Goal: Task Accomplishment & Management: Complete application form

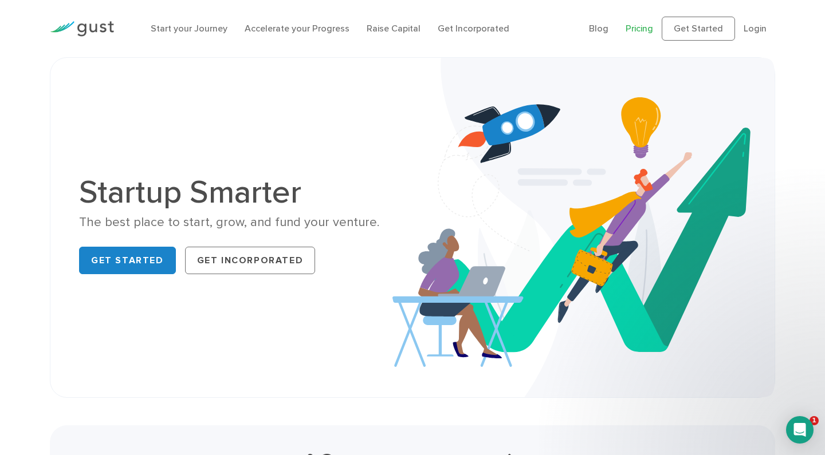
click at [644, 30] on link "Pricing" at bounding box center [638, 28] width 27 height 11
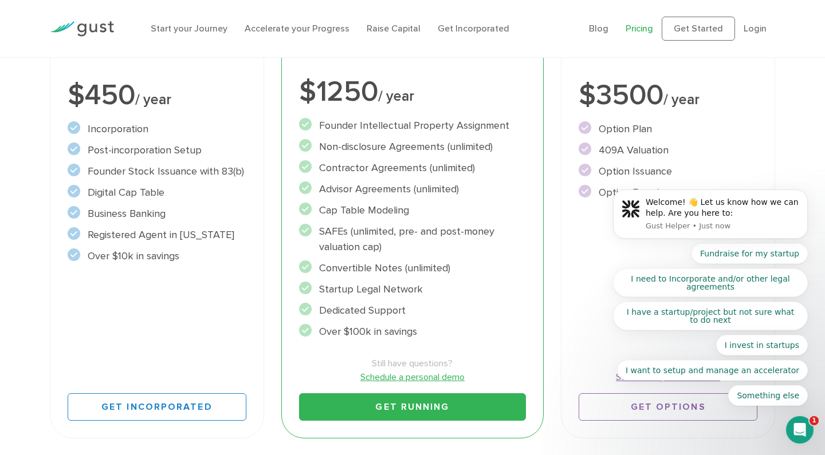
scroll to position [258, 0]
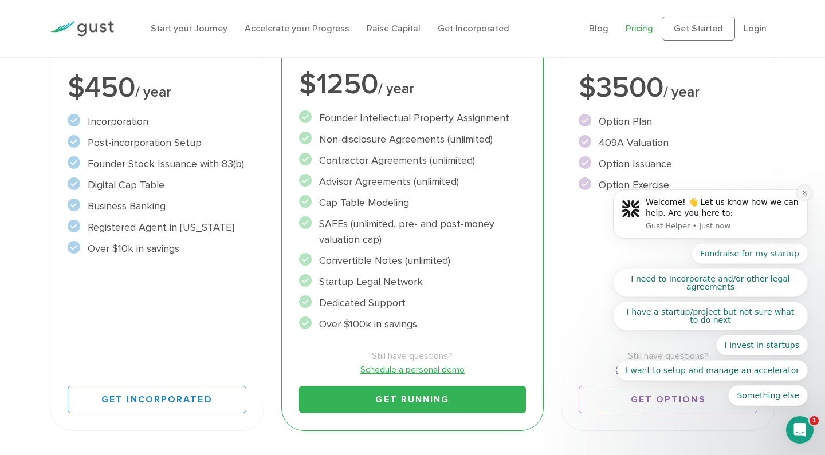
click at [802, 195] on icon "Dismiss notification" at bounding box center [804, 193] width 6 height 6
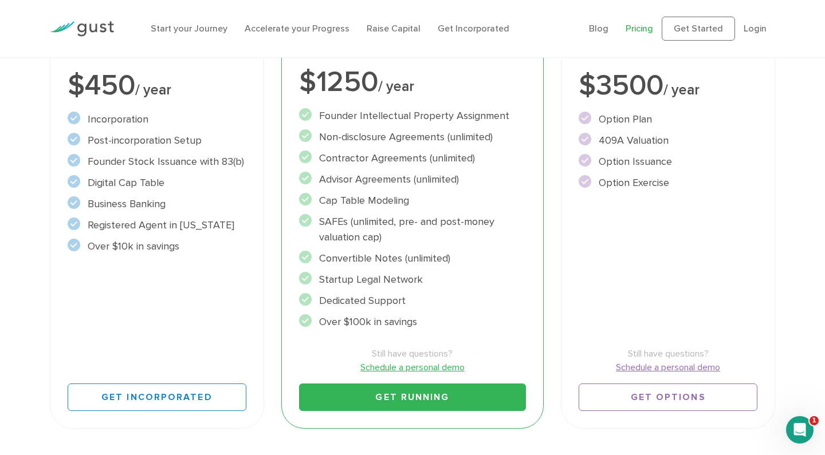
scroll to position [260, 0]
click at [699, 261] on div "Raise Includes START and ACCELERATE Everything you need to issue options. $3500…" at bounding box center [668, 194] width 214 height 469
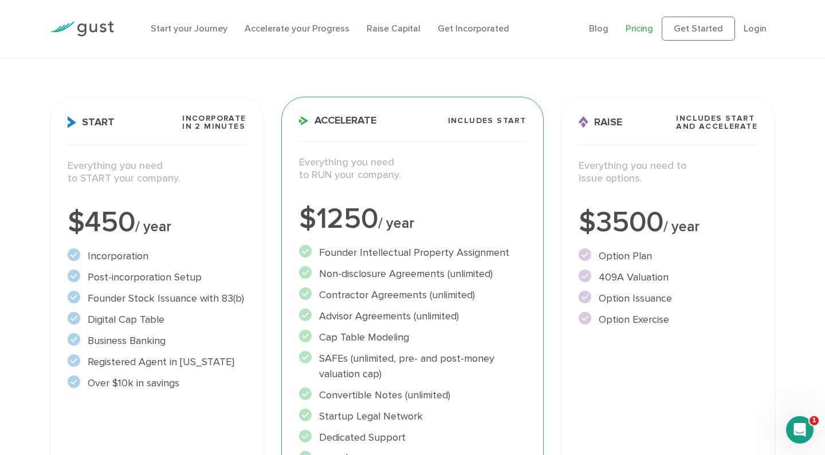
scroll to position [120, 0]
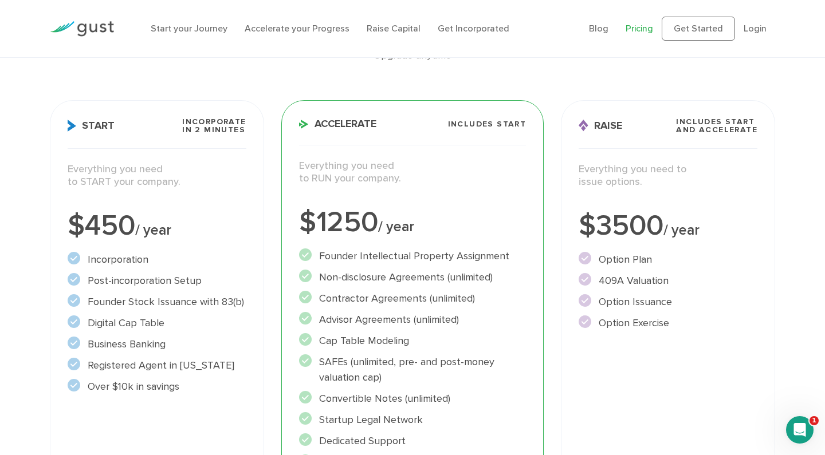
click at [743, 1] on div "Start your Journey Accelerate your Progress Raise Capital Get Incorporated Blog…" at bounding box center [412, 28] width 742 height 57
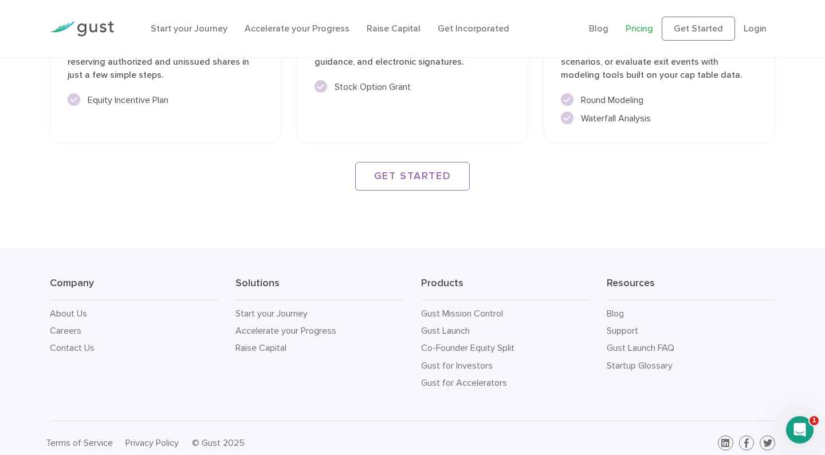
scroll to position [1695, 0]
click at [277, 343] on link "Raise Capital" at bounding box center [260, 348] width 51 height 11
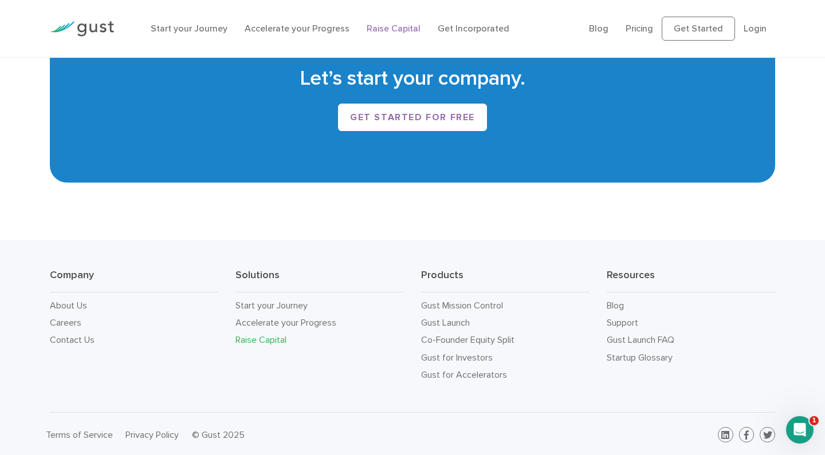
scroll to position [1955, 0]
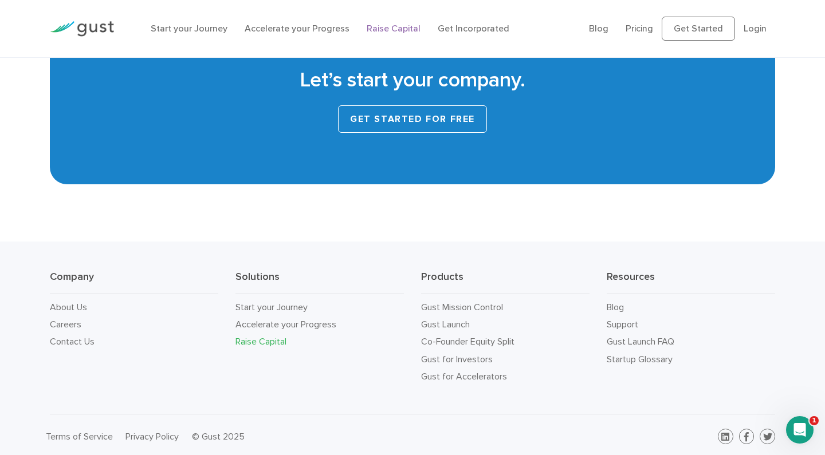
click at [407, 116] on link "Get started for free" at bounding box center [412, 118] width 149 height 27
click at [639, 30] on link "Pricing" at bounding box center [638, 28] width 27 height 11
